Goal: Find specific page/section: Find specific page/section

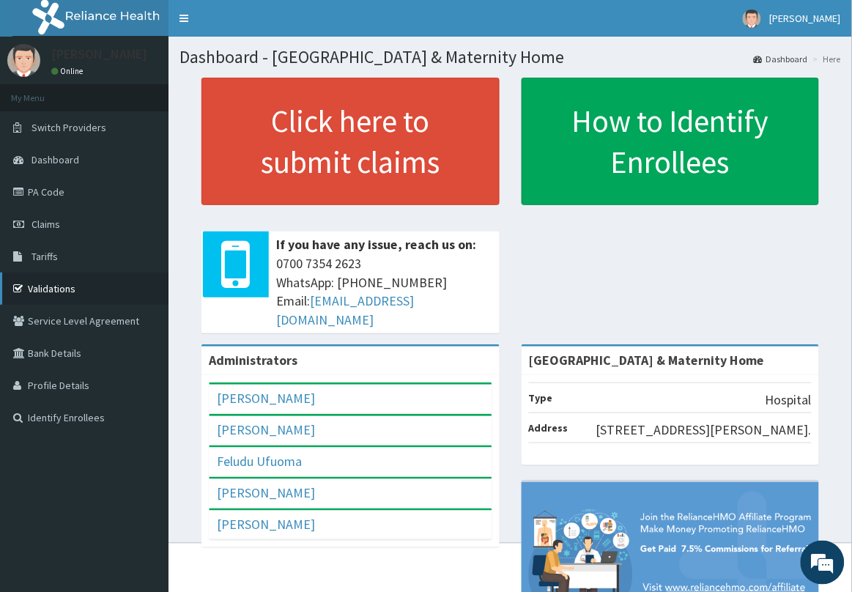
click at [56, 284] on link "Validations" at bounding box center [84, 289] width 169 height 32
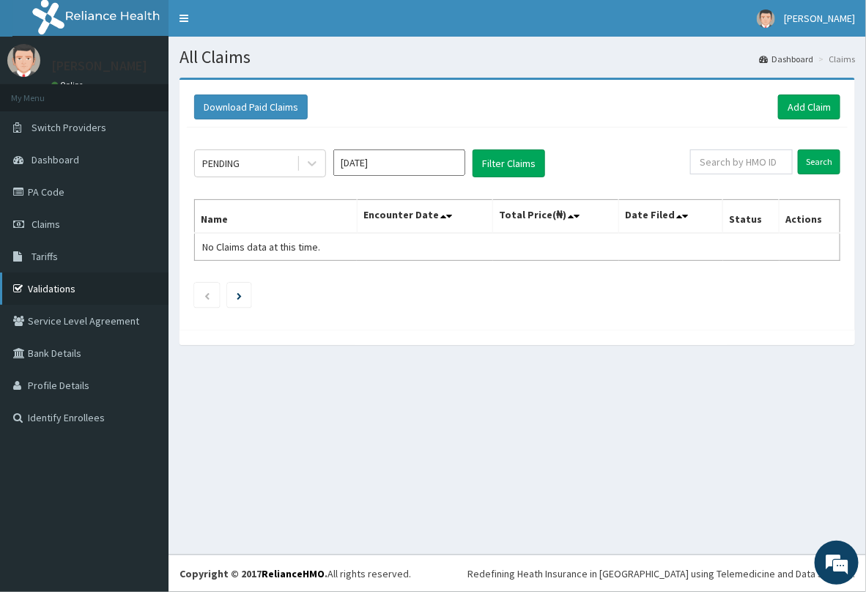
click at [85, 284] on link "Validations" at bounding box center [84, 289] width 169 height 32
